Goal: Find specific page/section: Find specific page/section

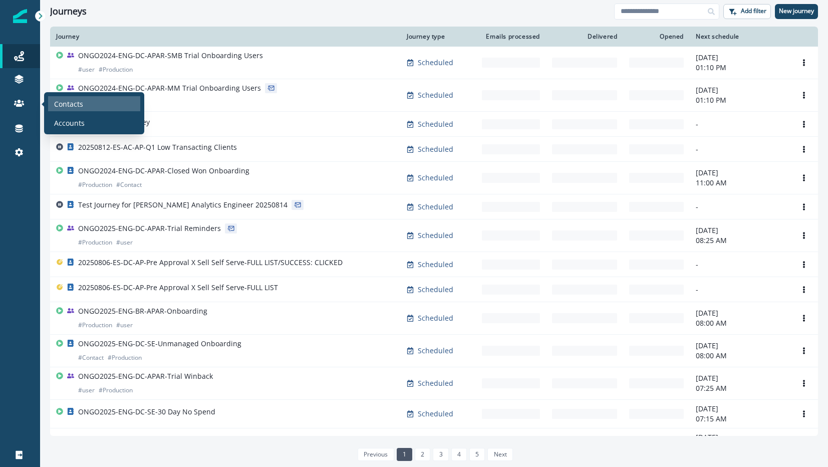
click at [87, 100] on div "Contacts" at bounding box center [94, 103] width 92 height 15
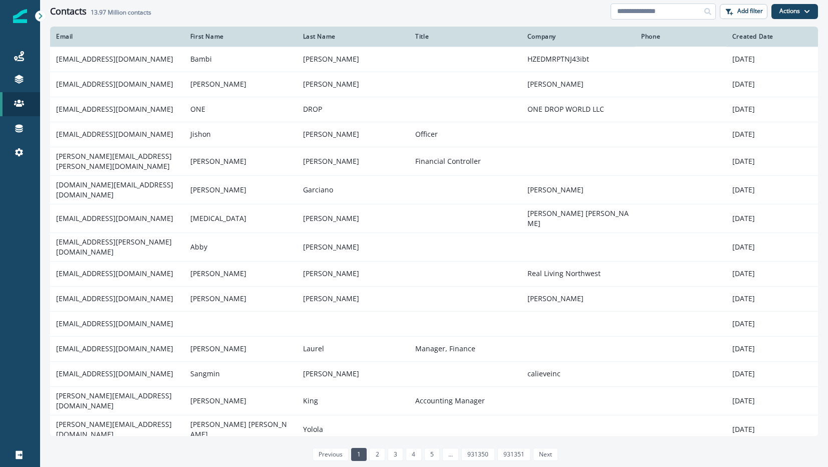
click at [645, 10] on input at bounding box center [663, 12] width 105 height 16
click at [680, 17] on input "*****" at bounding box center [663, 12] width 105 height 16
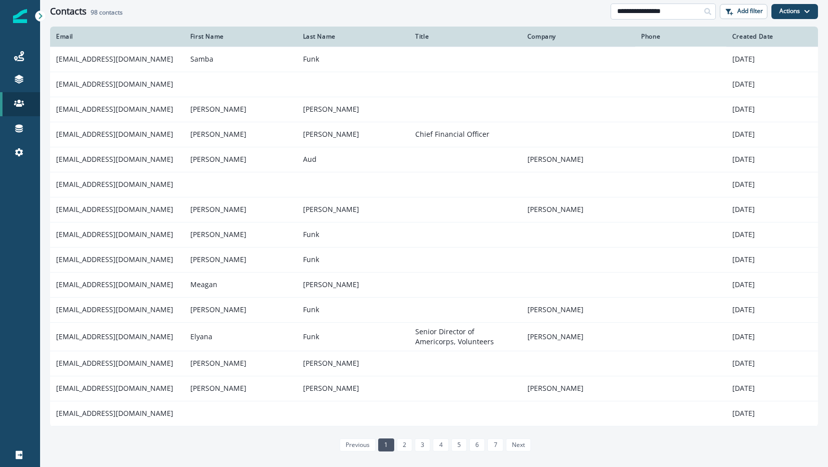
type input "**********"
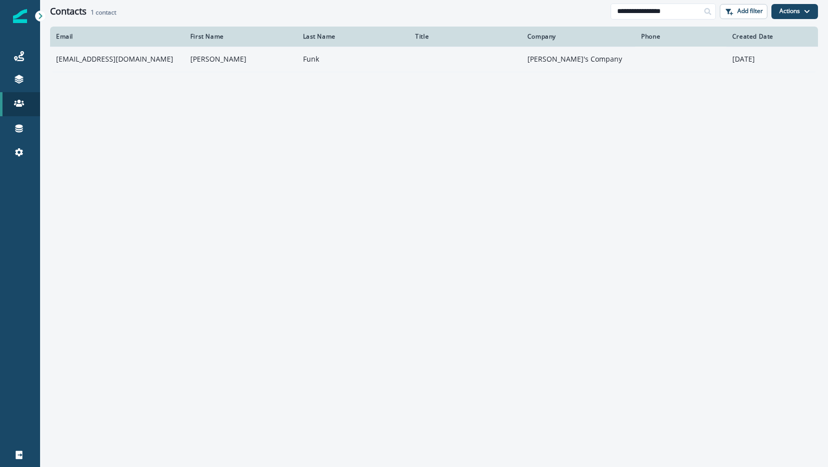
click at [115, 62] on td "[EMAIL_ADDRESS][DOMAIN_NAME]" at bounding box center [117, 59] width 134 height 25
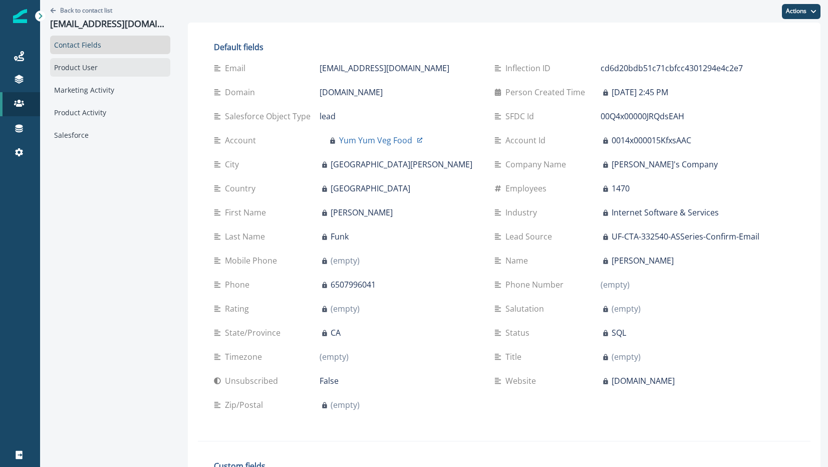
click at [93, 69] on div "Product User" at bounding box center [110, 67] width 120 height 19
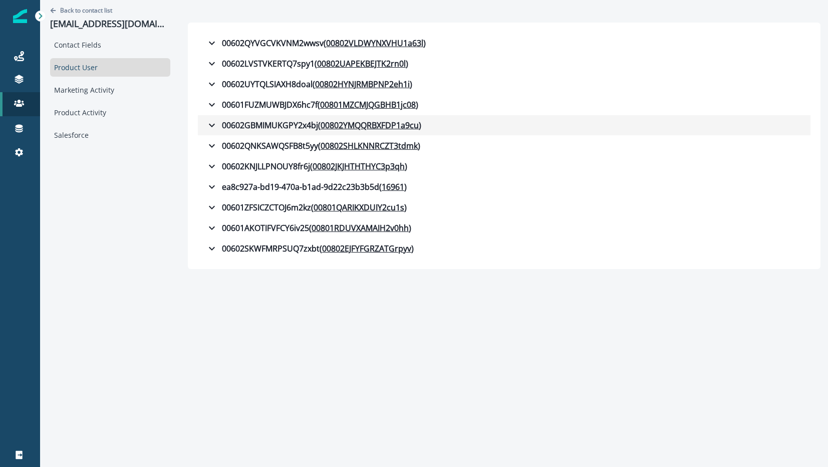
click at [206, 126] on icon "button" at bounding box center [212, 125] width 12 height 12
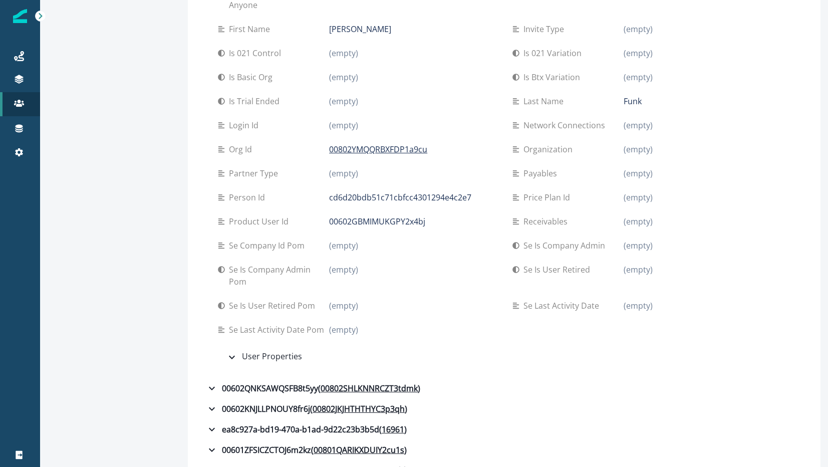
scroll to position [392, 0]
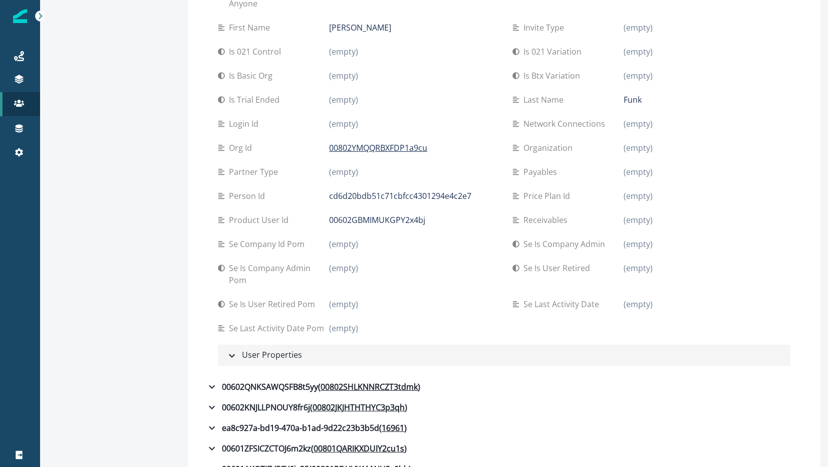
click at [228, 349] on div "User Properties" at bounding box center [264, 355] width 76 height 13
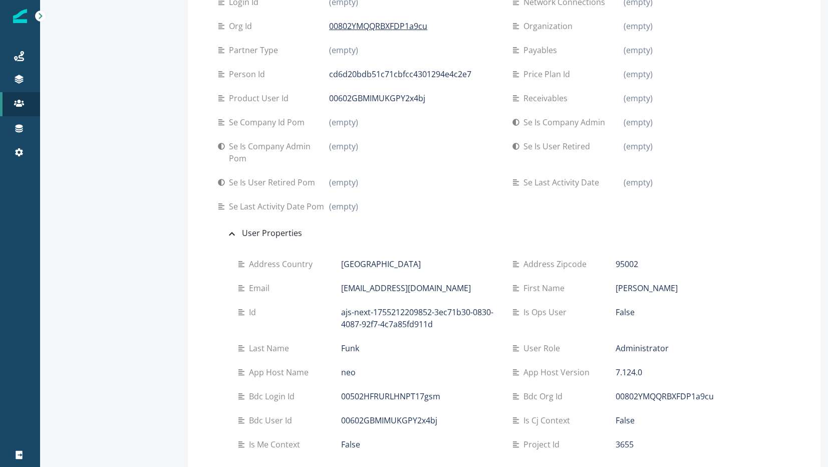
scroll to position [513, 0]
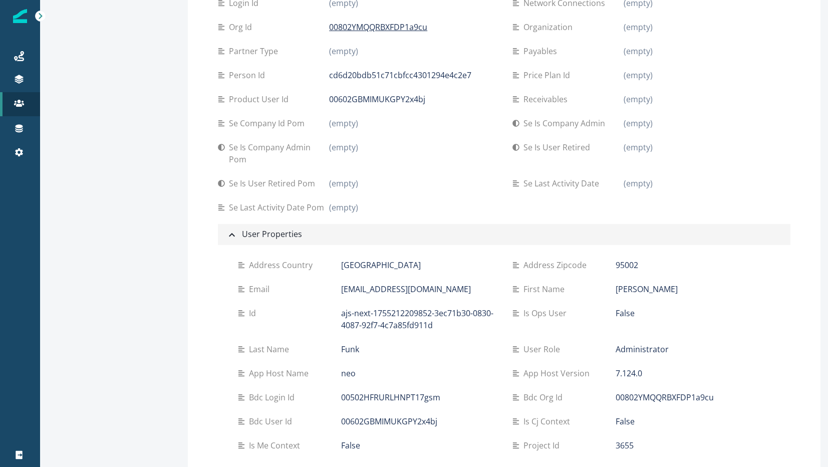
click at [226, 229] on icon "button" at bounding box center [232, 235] width 12 height 12
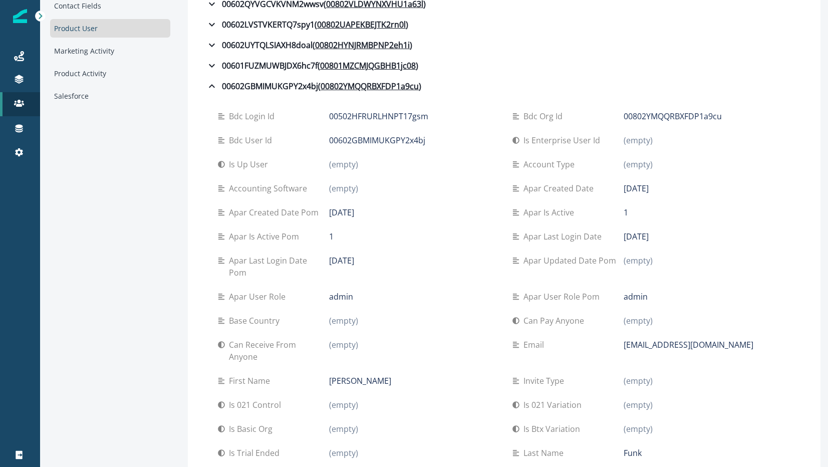
scroll to position [0, 0]
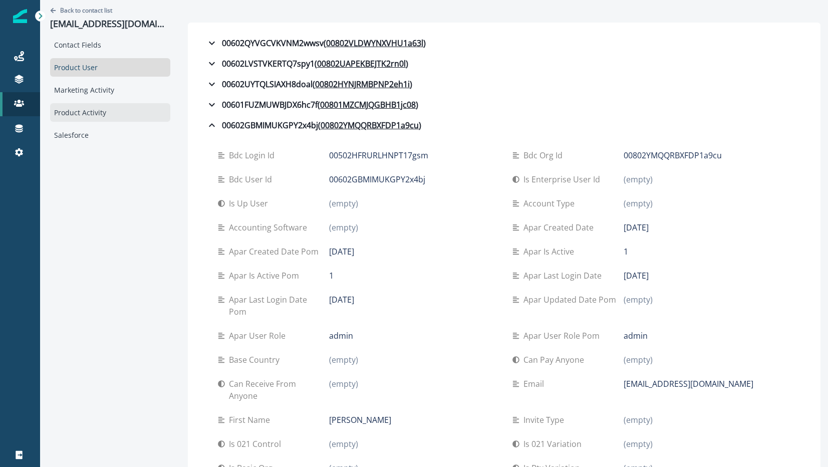
click at [106, 113] on div "Product Activity" at bounding box center [110, 112] width 120 height 19
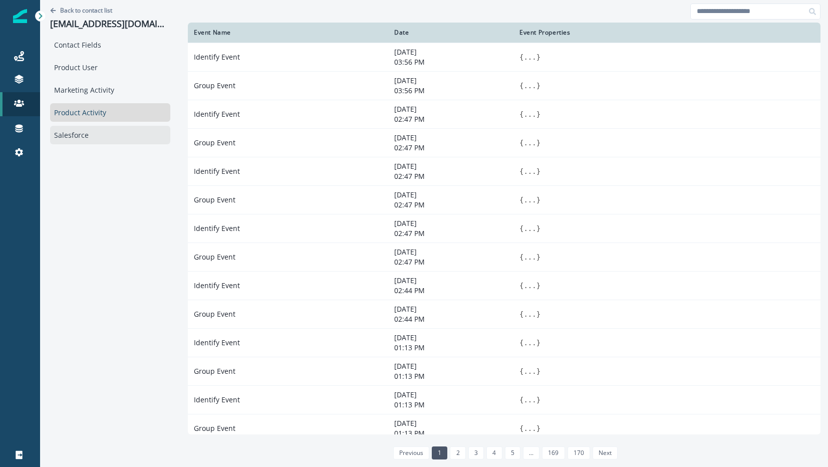
click at [103, 134] on div "Salesforce" at bounding box center [110, 135] width 120 height 19
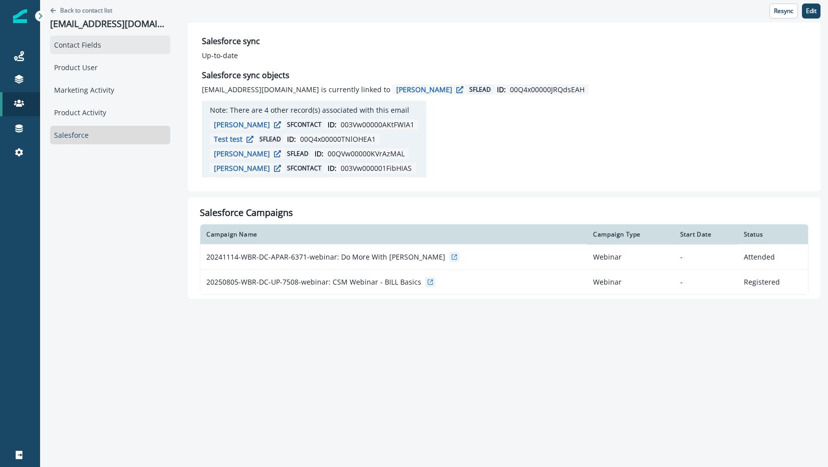
click at [88, 49] on div "Contact Fields" at bounding box center [110, 45] width 120 height 19
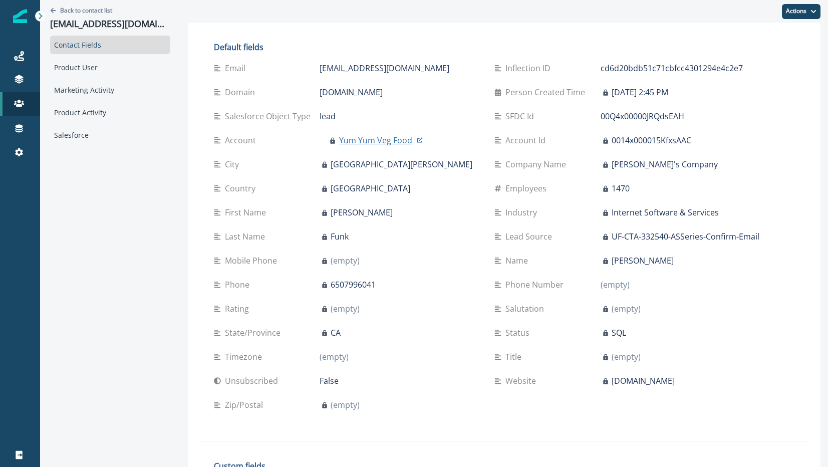
click at [358, 140] on p "Yum Yum Veg Food" at bounding box center [375, 140] width 73 height 12
click at [87, 63] on div "Product User" at bounding box center [110, 67] width 120 height 19
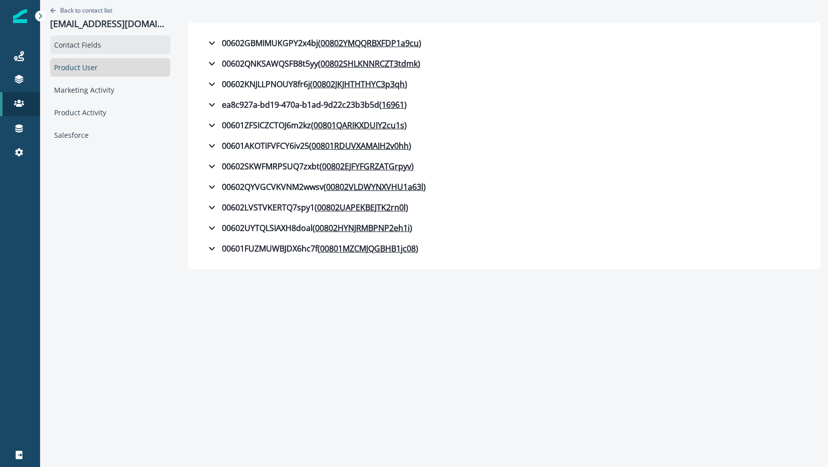
click at [88, 38] on div "Contact Fields" at bounding box center [110, 45] width 120 height 19
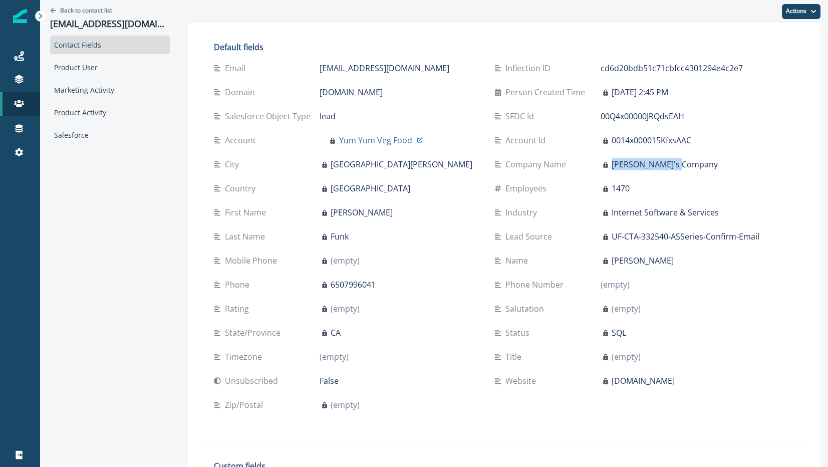
drag, startPoint x: 675, startPoint y: 165, endPoint x: 590, endPoint y: 167, distance: 85.2
click at [601, 167] on div "[PERSON_NAME]'s Company" at bounding box center [680, 164] width 159 height 12
click at [103, 70] on div "Product User" at bounding box center [110, 67] width 120 height 19
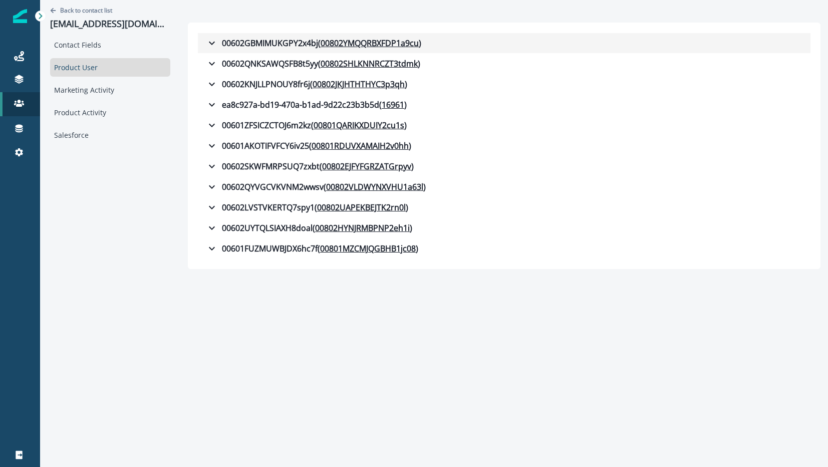
click at [206, 45] on icon "button" at bounding box center [212, 43] width 12 height 12
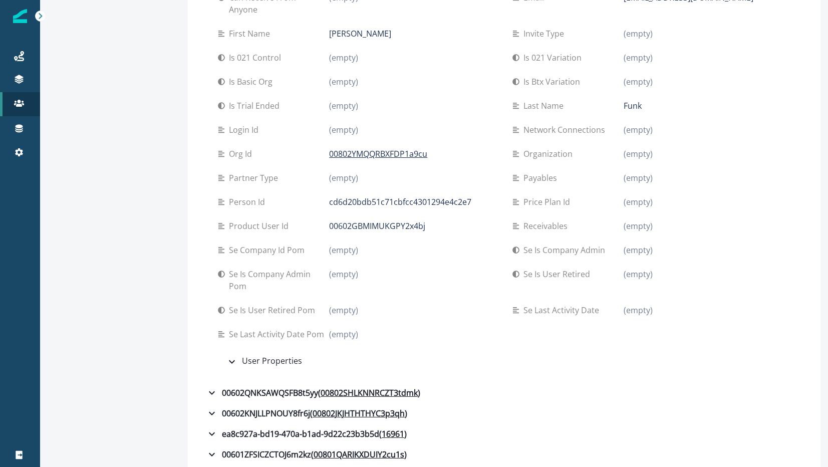
scroll to position [305, 0]
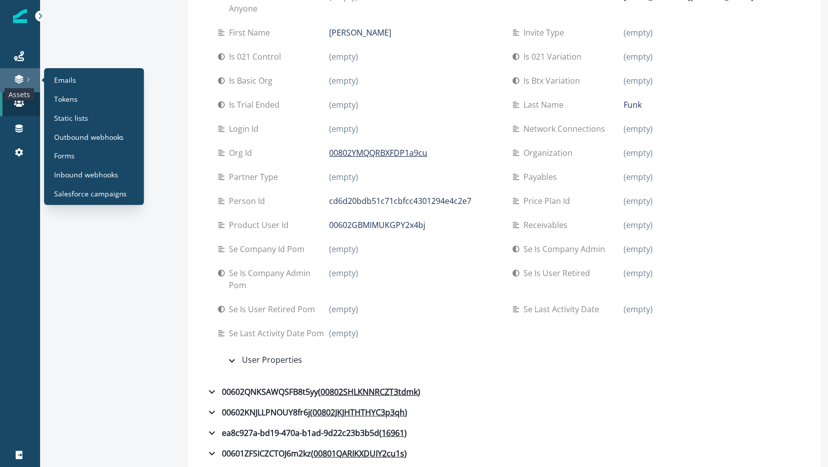
click at [19, 81] on icon at bounding box center [19, 80] width 9 height 3
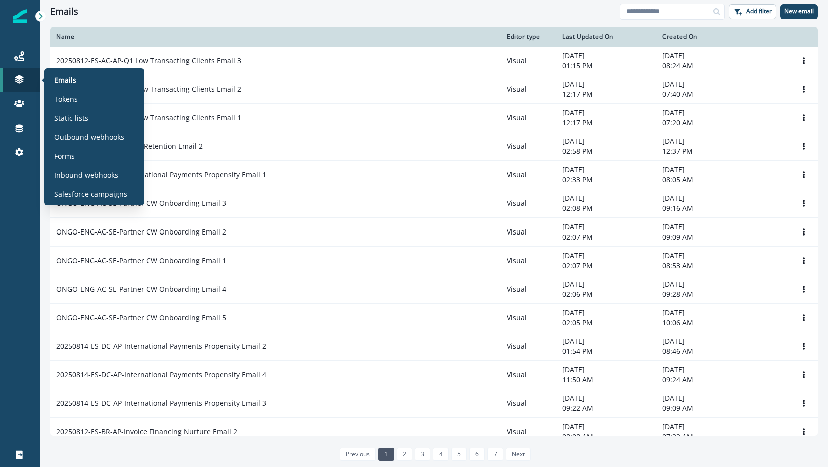
click at [90, 126] on div "Emails Tokens Static lists Outbound webhooks Forms Inbound webhooks Salesforce …" at bounding box center [94, 136] width 92 height 129
click at [85, 135] on p "Outbound webhooks" at bounding box center [89, 137] width 70 height 11
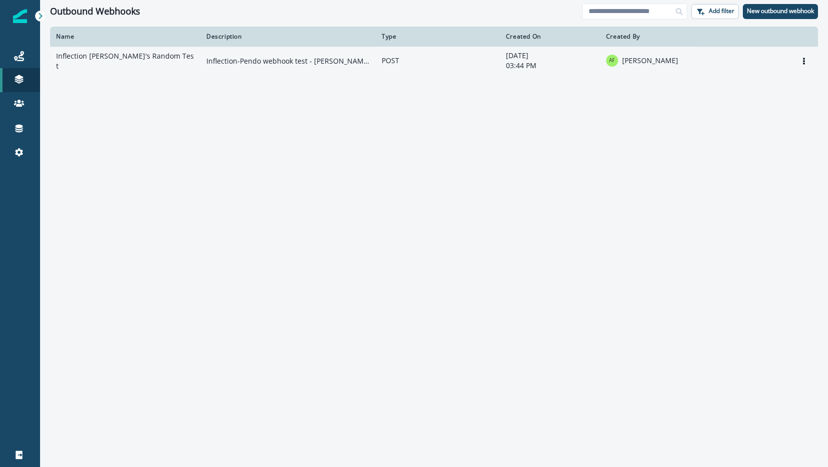
click at [161, 55] on td "Inflection [PERSON_NAME]'s Random Test" at bounding box center [125, 61] width 150 height 29
